Goal: Information Seeking & Learning: Learn about a topic

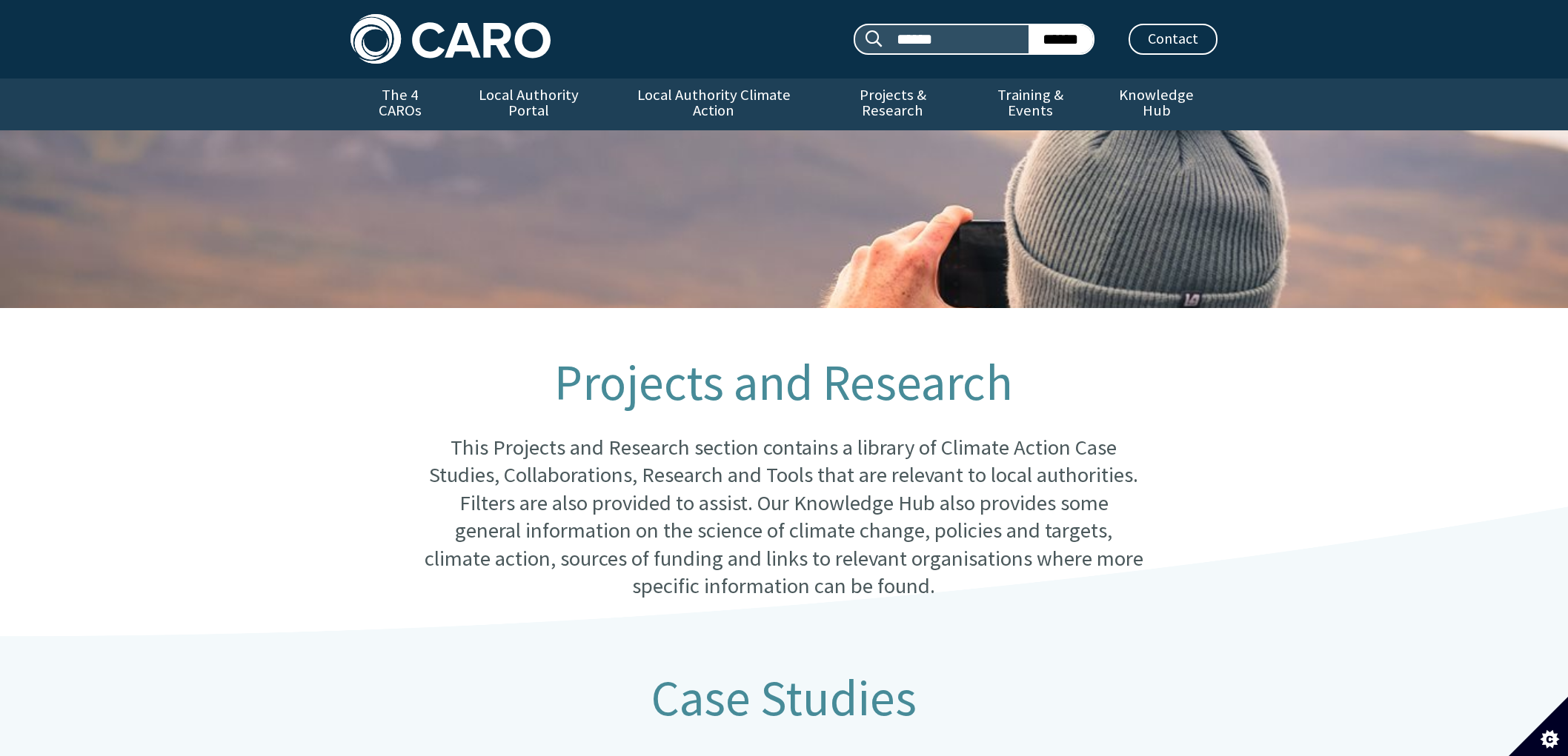
scroll to position [667, 0]
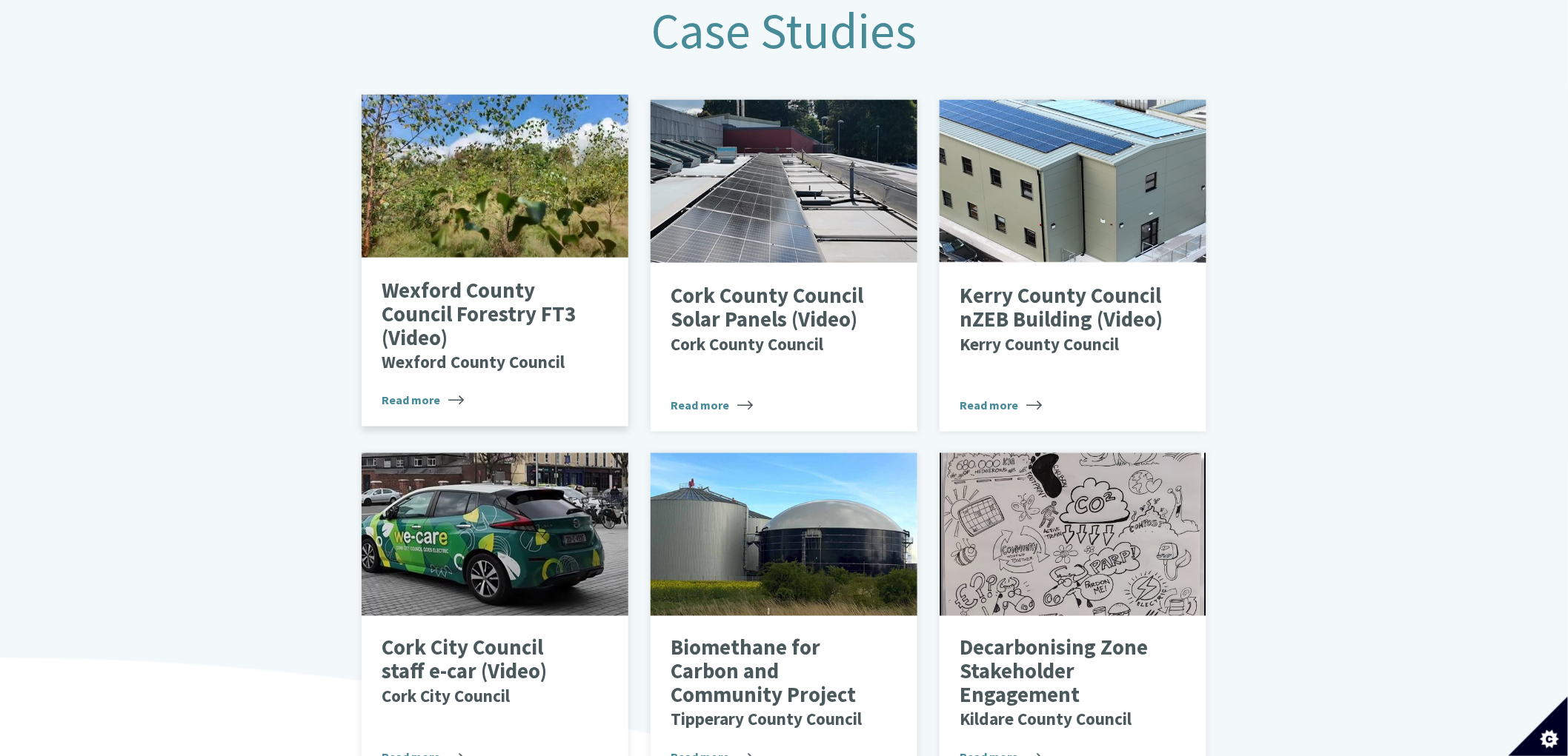
click at [488, 190] on div at bounding box center [494, 176] width 267 height 163
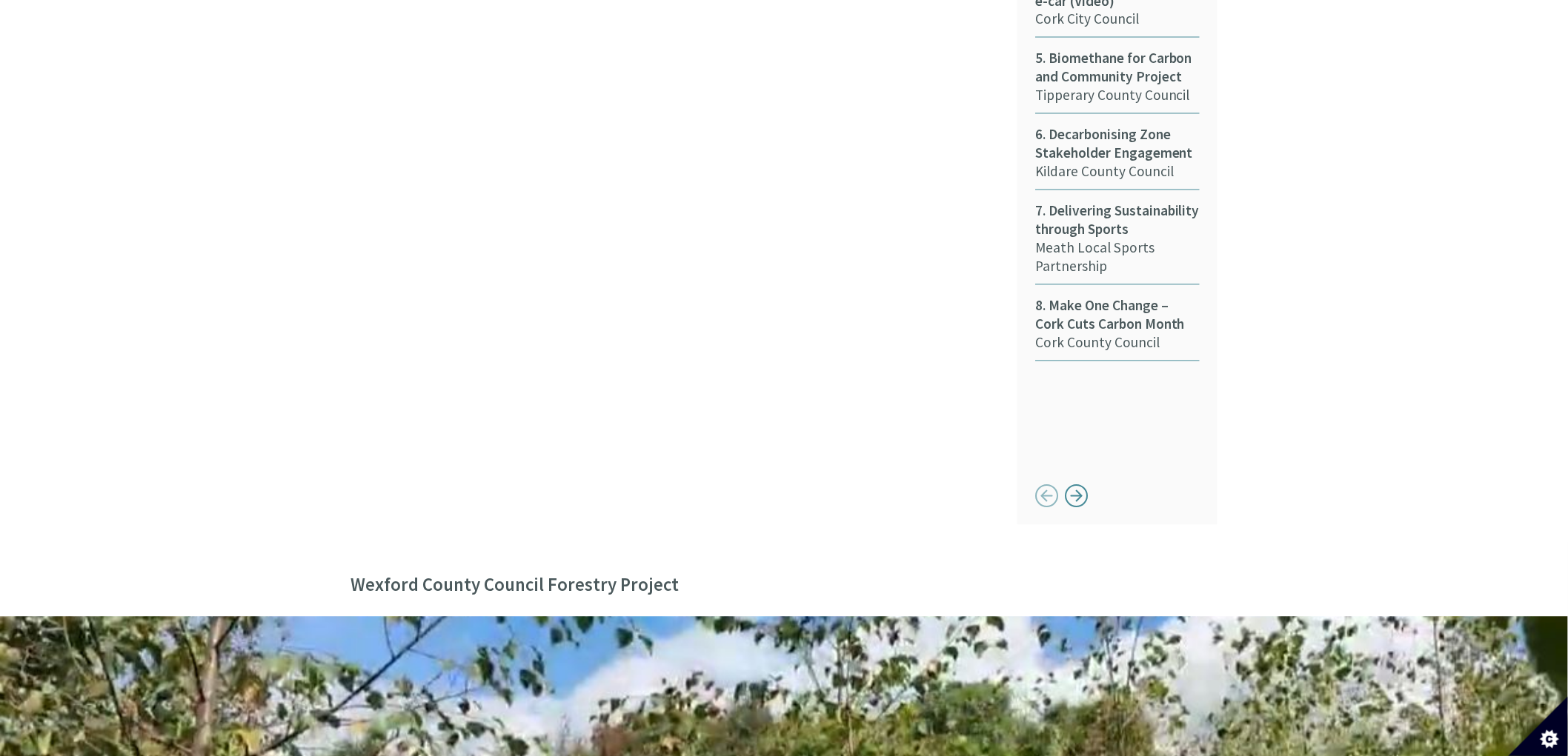
scroll to position [1482, 0]
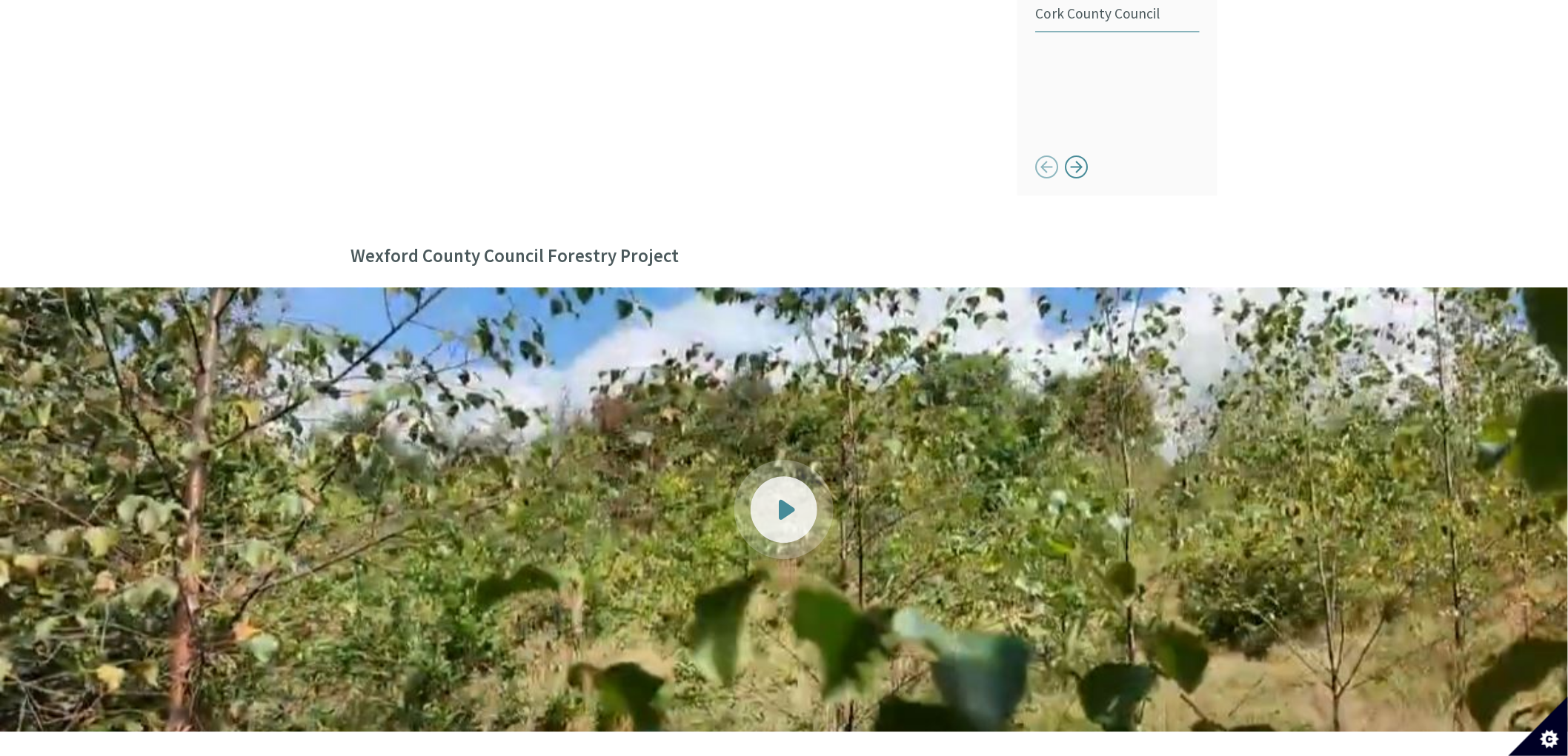
click at [796, 476] on div at bounding box center [784, 509] width 67 height 66
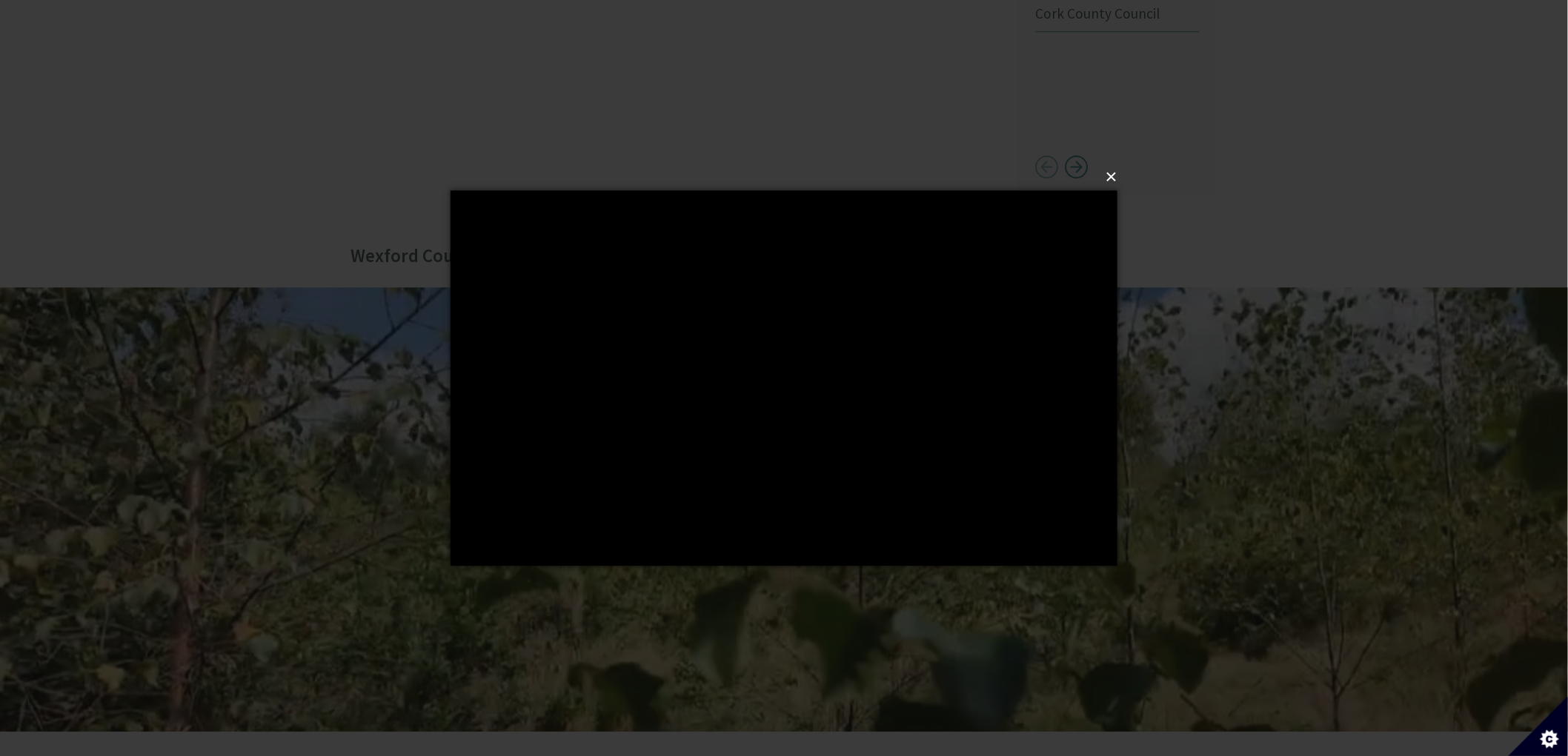
click at [1109, 171] on button "×" at bounding box center [789, 177] width 667 height 33
